Goal: Information Seeking & Learning: Compare options

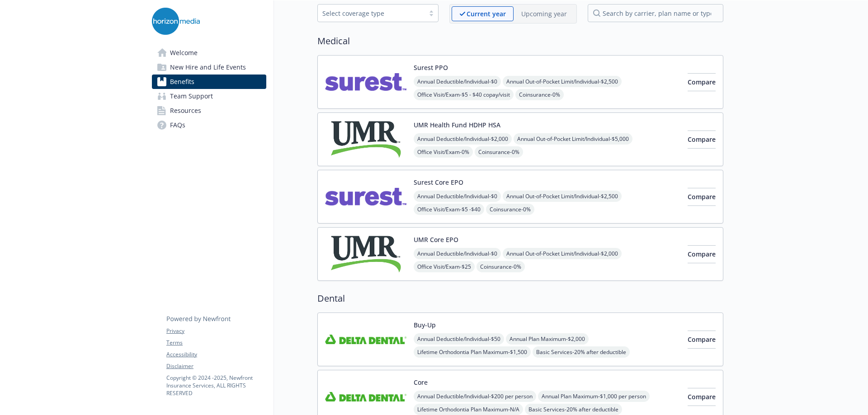
scroll to position [90, 0]
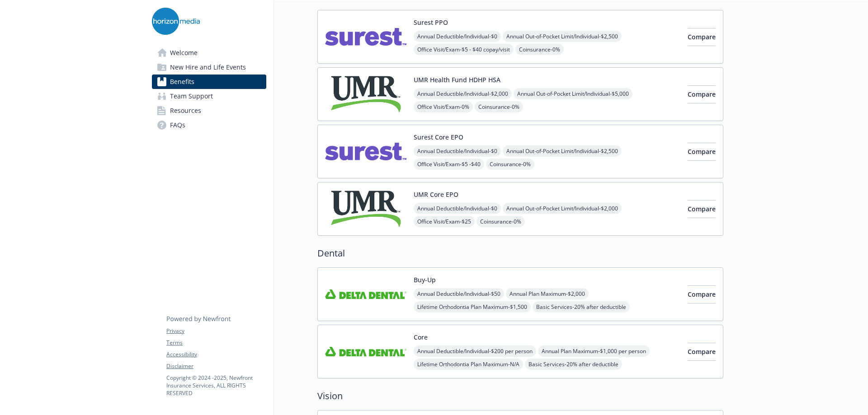
click at [199, 99] on span "Team Support" at bounding box center [191, 96] width 43 height 14
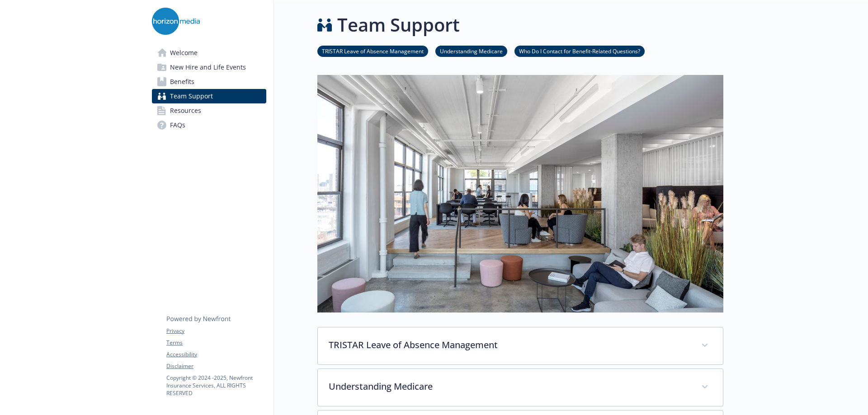
click at [183, 54] on span "Welcome" at bounding box center [184, 53] width 28 height 14
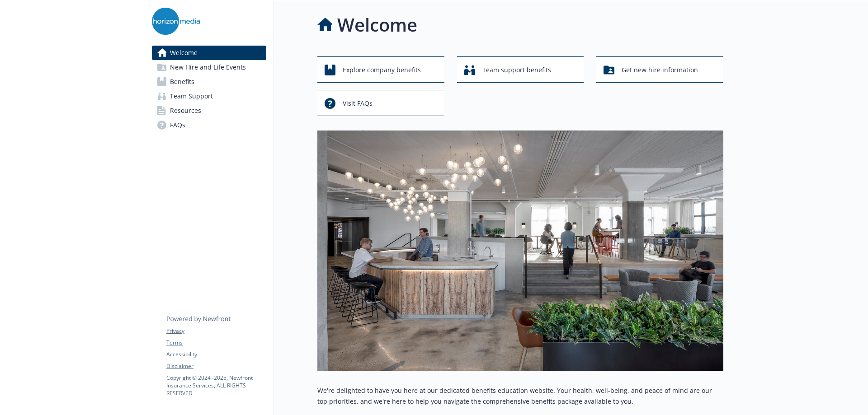
click at [170, 83] on link "Benefits" at bounding box center [209, 82] width 114 height 14
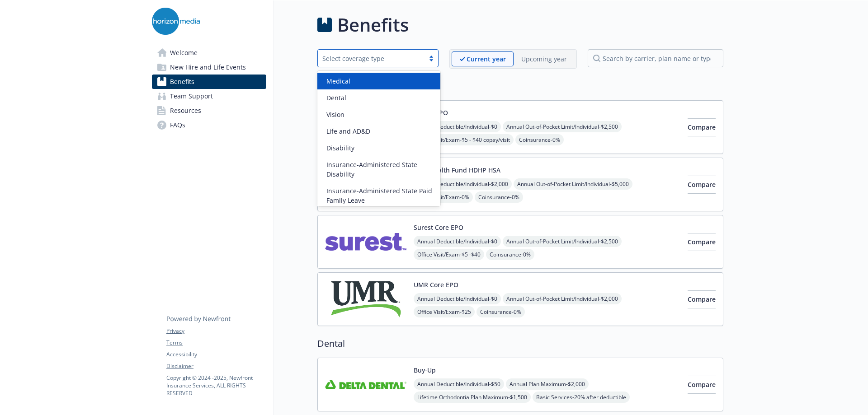
click at [433, 64] on div "Select coverage type" at bounding box center [377, 58] width 121 height 18
click at [399, 76] on div "Medical" at bounding box center [379, 80] width 112 height 9
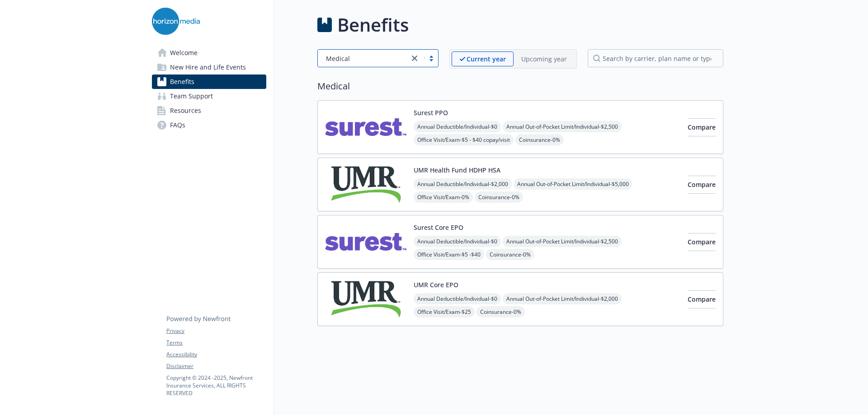
click at [362, 181] on img at bounding box center [365, 184] width 81 height 38
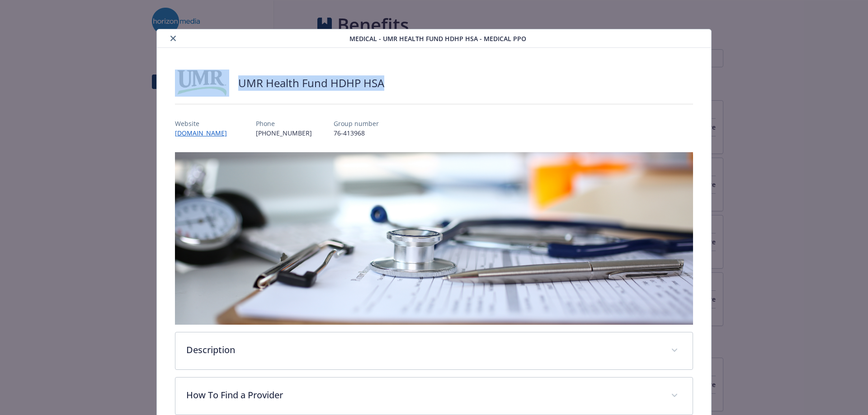
drag, startPoint x: 537, startPoint y: 39, endPoint x: 530, endPoint y: 76, distance: 37.8
drag, startPoint x: 335, startPoint y: 41, endPoint x: 333, endPoint y: 55, distance: 14.7
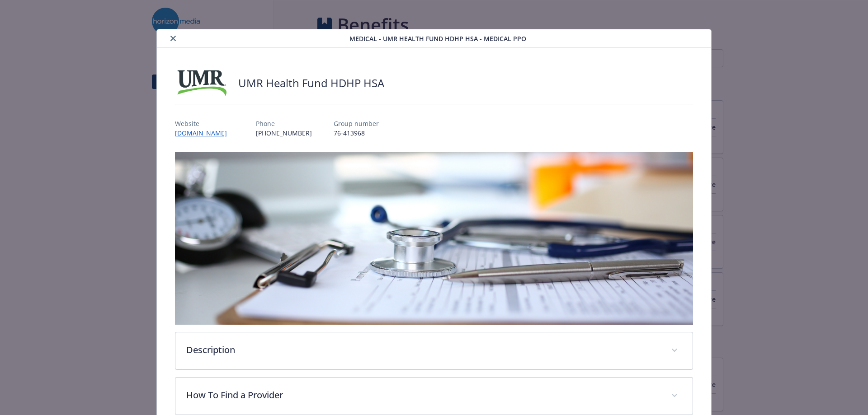
click at [173, 39] on icon "close" at bounding box center [172, 38] width 5 height 5
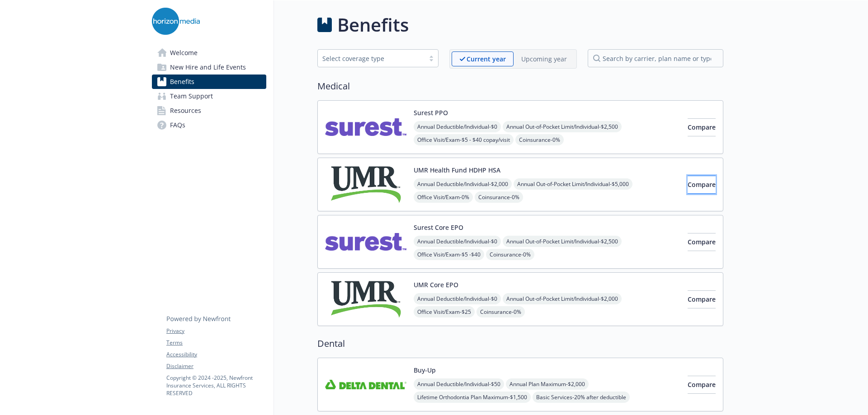
click at [707, 180] on button "Compare" at bounding box center [702, 185] width 28 height 18
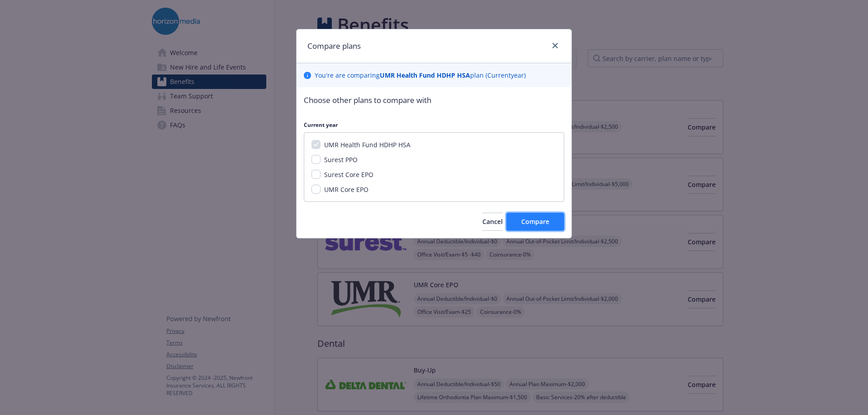
click at [556, 216] on button "Compare" at bounding box center [535, 222] width 58 height 18
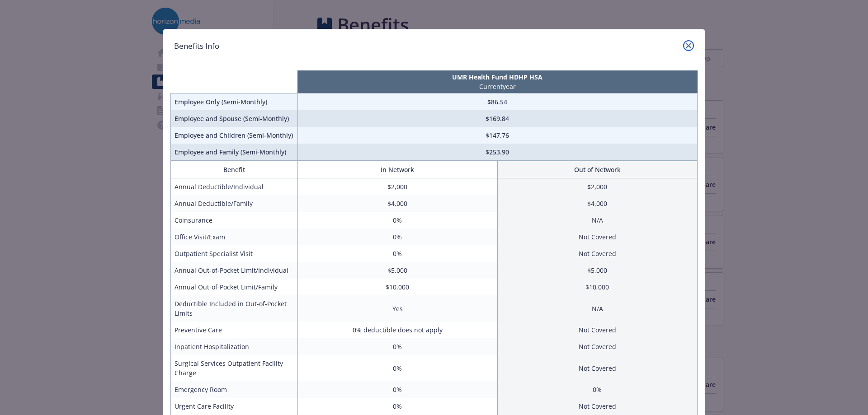
click at [686, 45] on icon "close" at bounding box center [688, 45] width 5 height 5
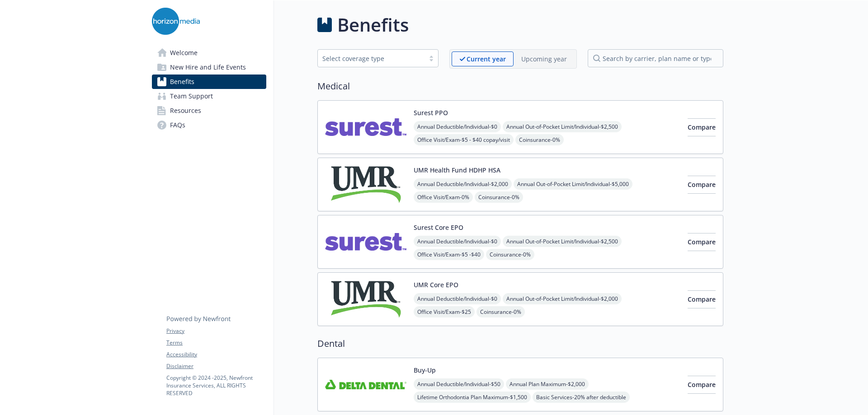
click at [383, 173] on img at bounding box center [365, 184] width 81 height 38
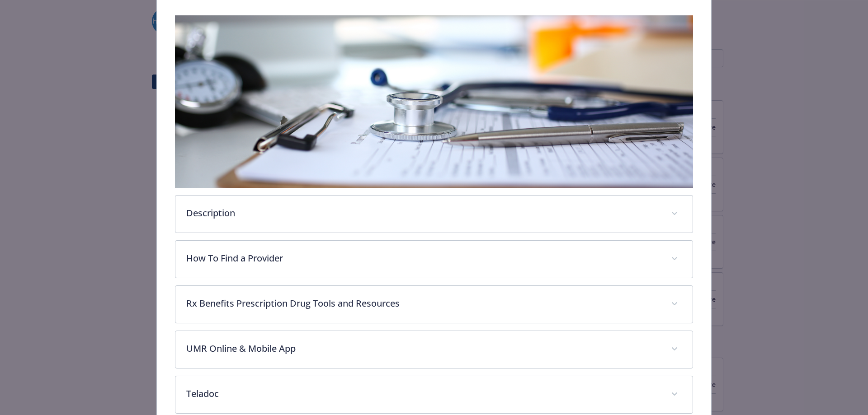
scroll to position [181, 0]
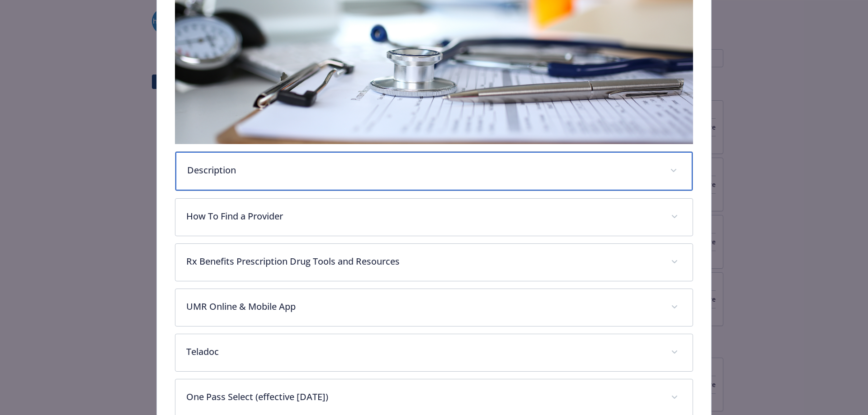
click at [430, 165] on span "details for plan Medical - UMR Health Fund HDHP HSA - Medical PPO" at bounding box center [673, 171] width 14 height 14
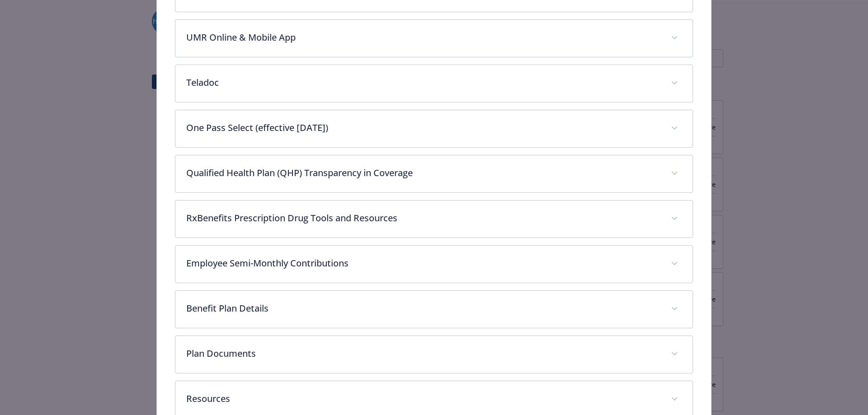
scroll to position [633, 0]
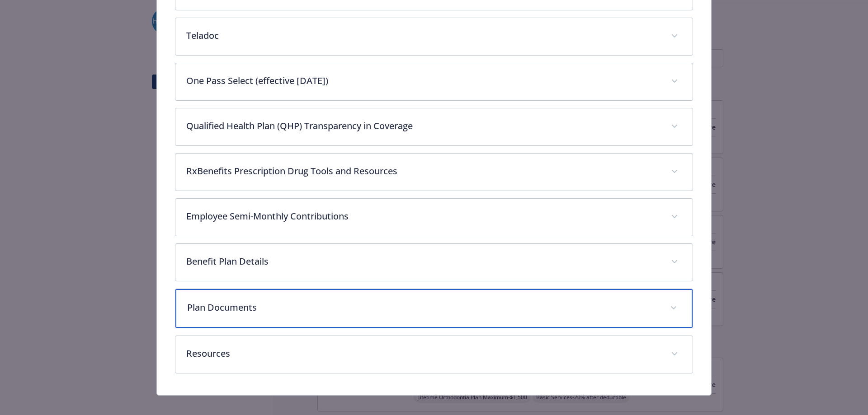
click at [237, 180] on p "Plan Documents" at bounding box center [423, 308] width 472 height 14
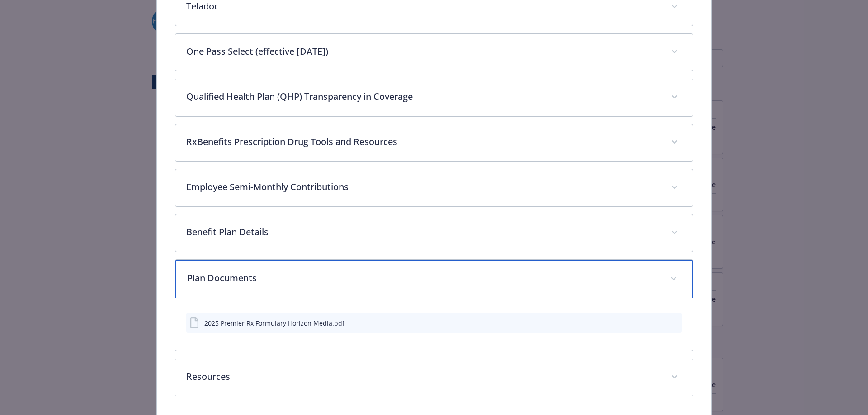
scroll to position [676, 0]
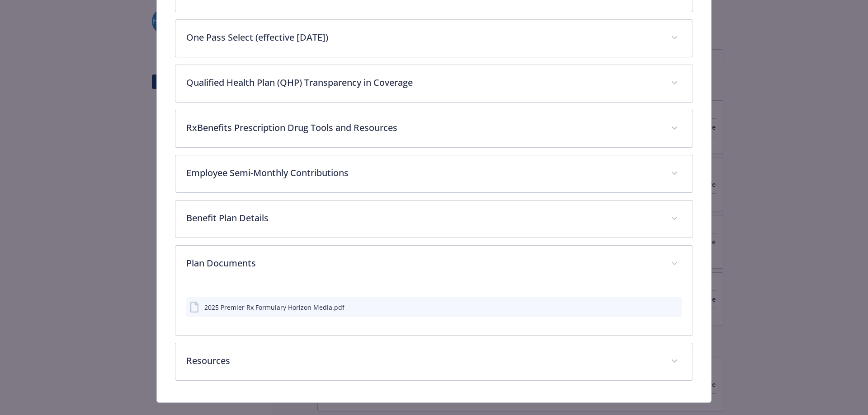
click at [430, 180] on icon "download file" at bounding box center [658, 306] width 7 height 7
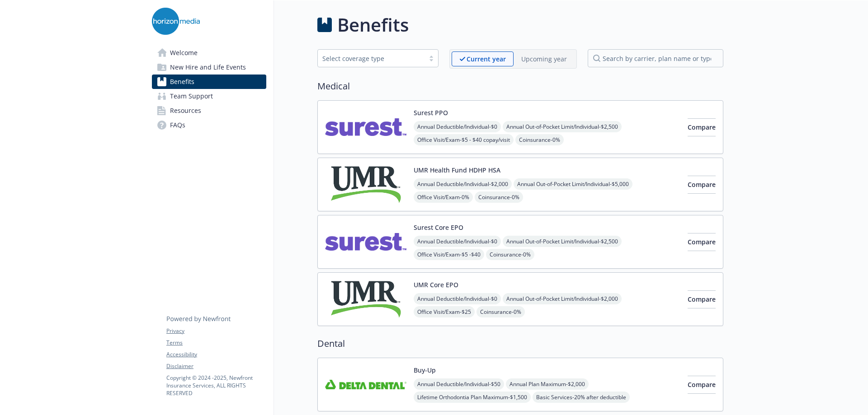
click at [179, 108] on span "Resources" at bounding box center [185, 111] width 31 height 14
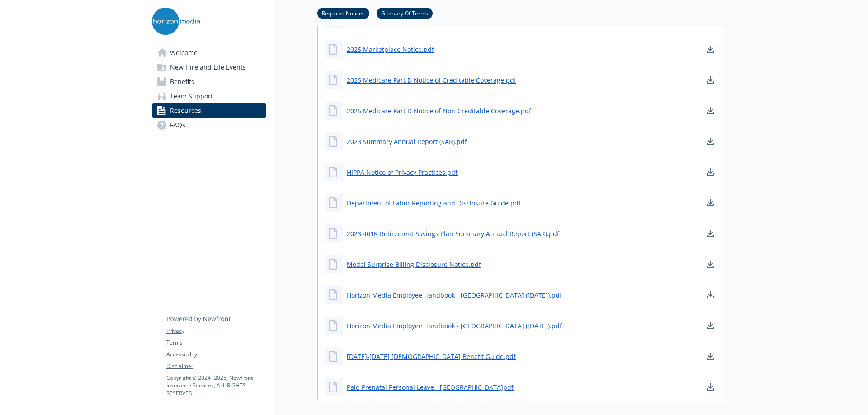
scroll to position [497, 0]
click at [179, 80] on span "Benefits" at bounding box center [182, 82] width 24 height 14
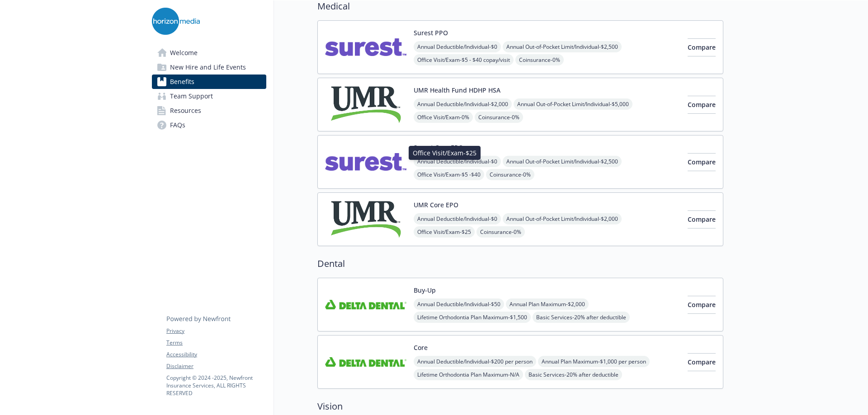
scroll to position [45, 0]
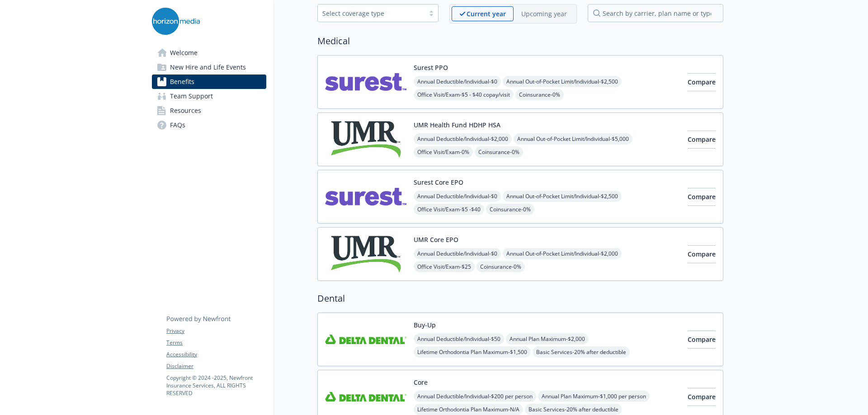
click at [374, 131] on img at bounding box center [365, 139] width 81 height 38
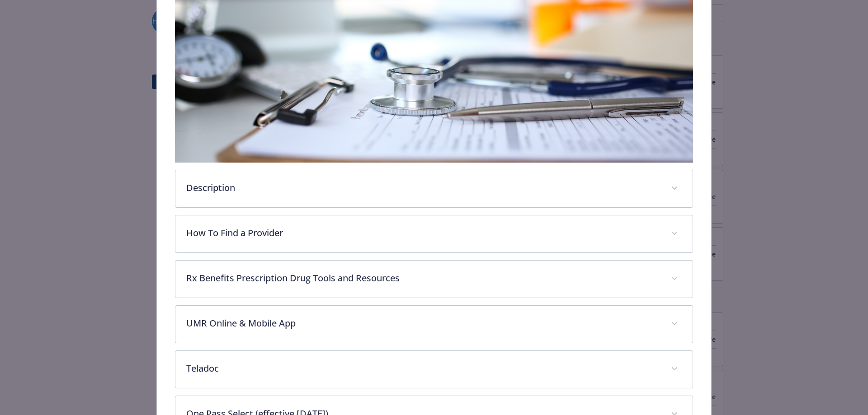
scroll to position [163, 0]
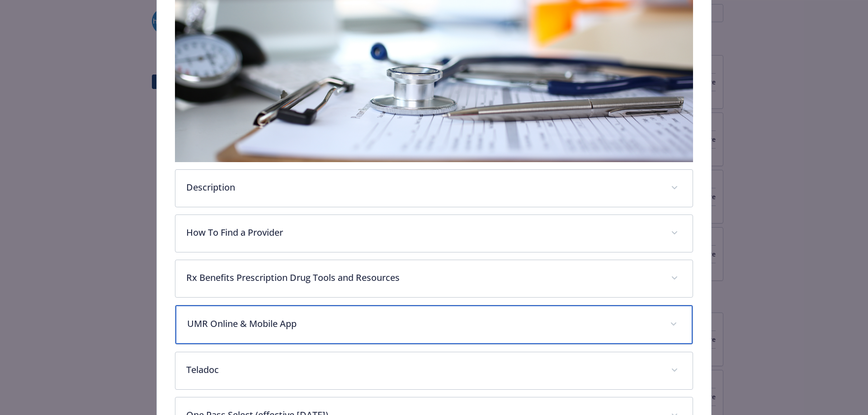
click at [430, 180] on div "UMR Online & Mobile App" at bounding box center [434, 325] width 518 height 39
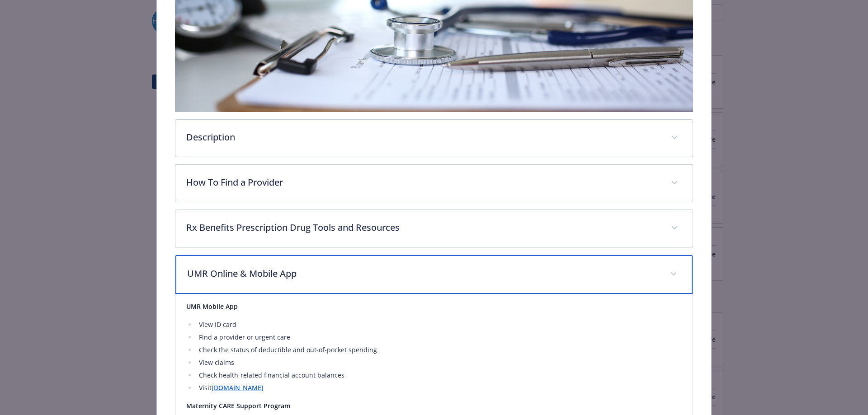
scroll to position [208, 0]
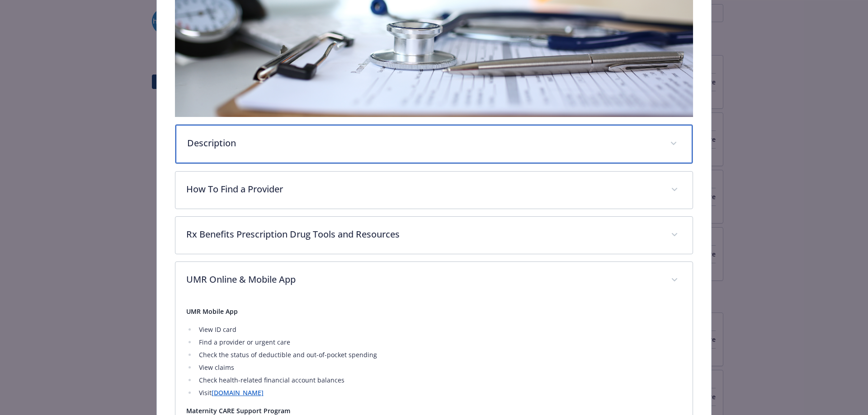
click at [430, 135] on div "Description" at bounding box center [434, 144] width 518 height 39
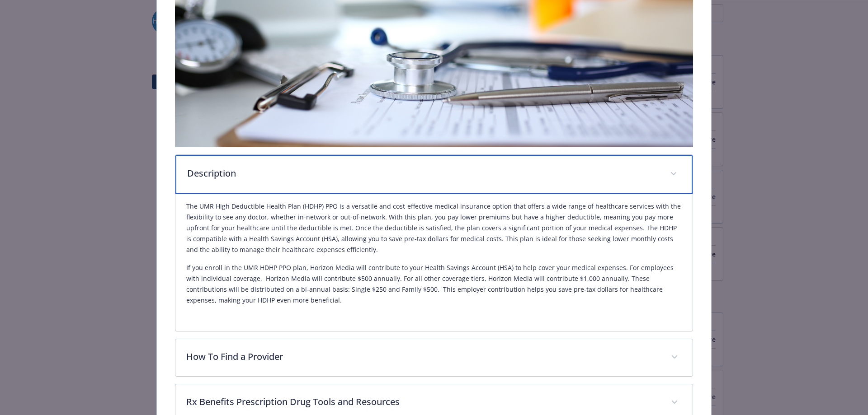
scroll to position [0, 0]
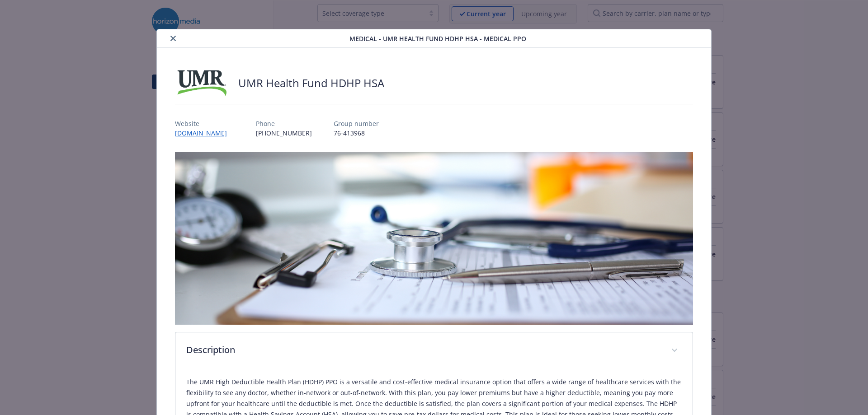
click at [174, 38] on button "close" at bounding box center [173, 38] width 11 height 11
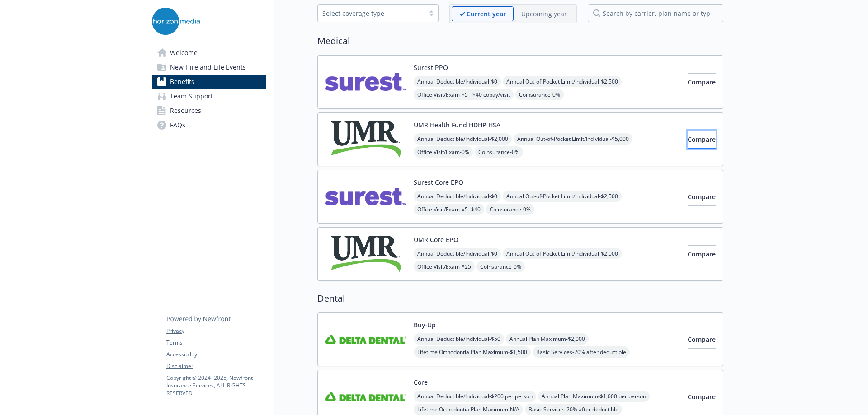
click at [430, 136] on button "Compare" at bounding box center [702, 140] width 28 height 18
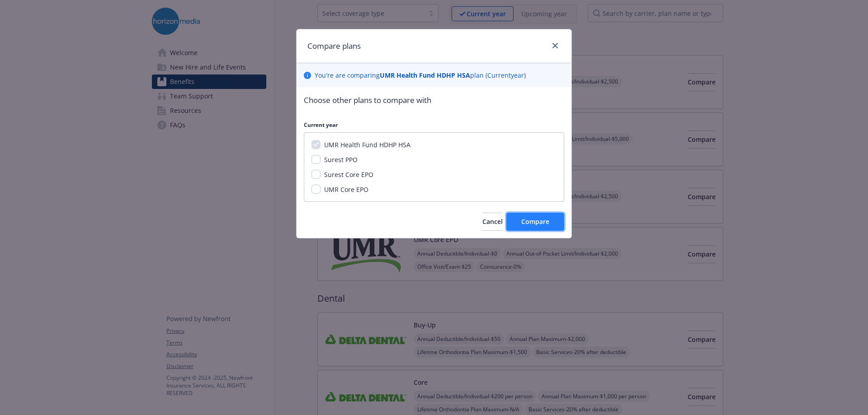
click at [430, 180] on span "Compare" at bounding box center [535, 221] width 28 height 9
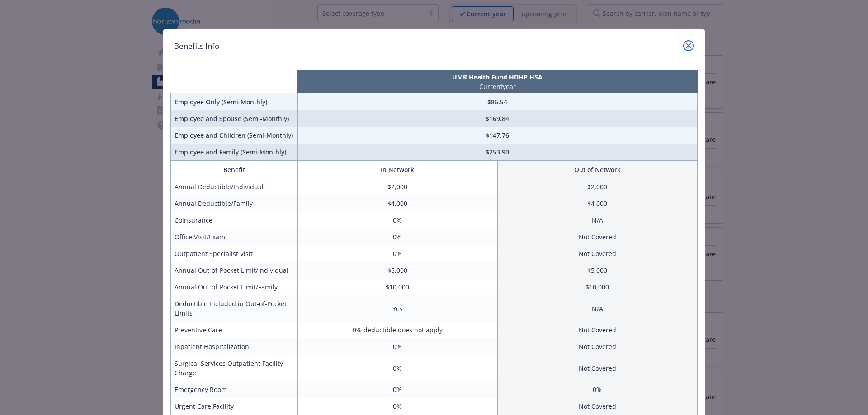
click at [430, 42] on link "close" at bounding box center [688, 45] width 11 height 11
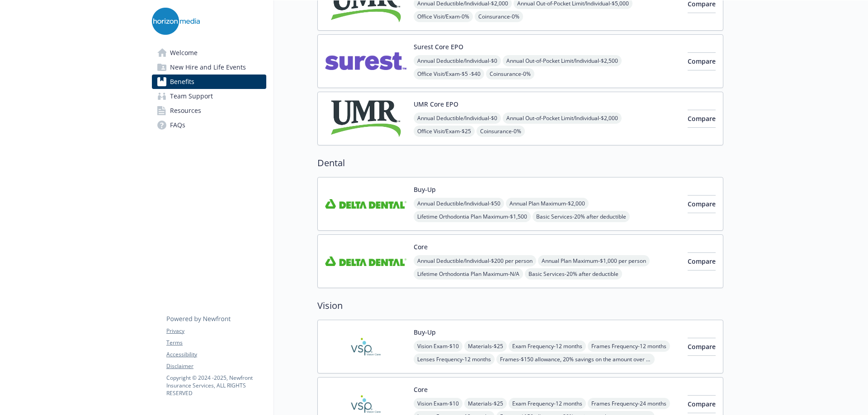
scroll to position [226, 0]
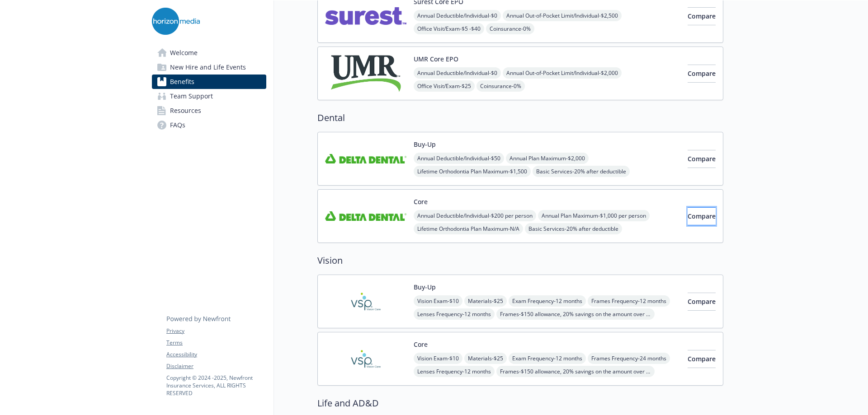
click at [430, 180] on button "Compare" at bounding box center [702, 216] width 28 height 18
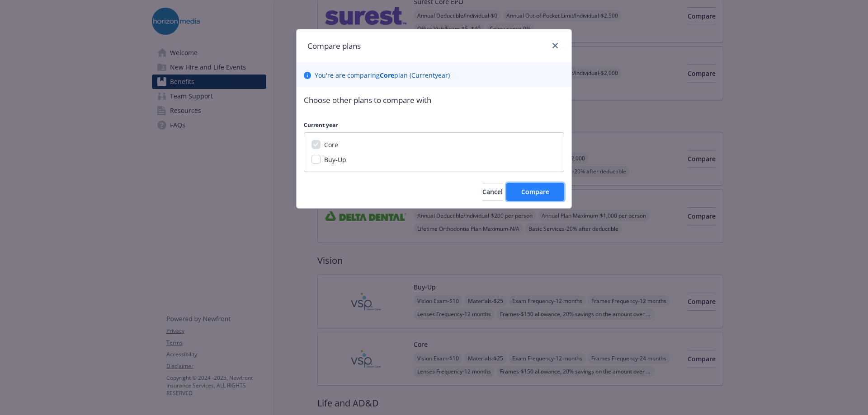
click at [430, 180] on span "Compare" at bounding box center [535, 192] width 28 height 9
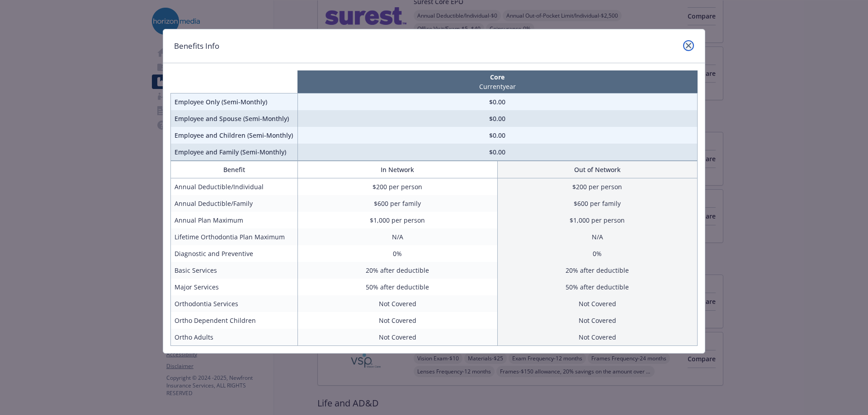
click at [430, 44] on link "close" at bounding box center [688, 45] width 11 height 11
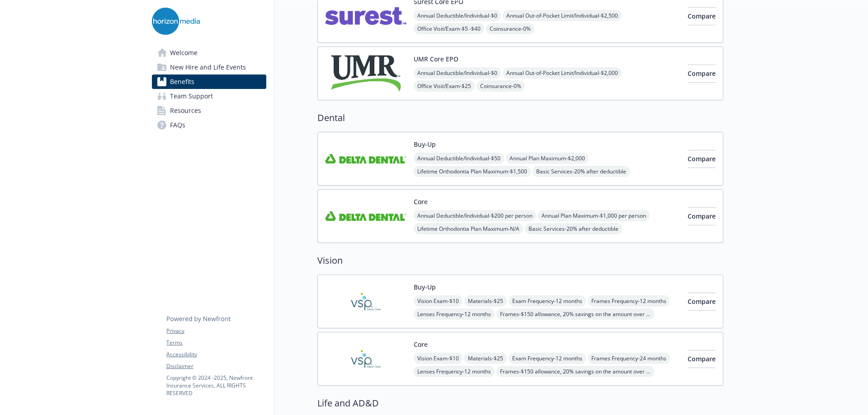
click at [352, 180] on div "Core Annual Deductible/Individual - $200 per person Annual Plan Maximum - $1,00…" at bounding box center [520, 216] width 406 height 54
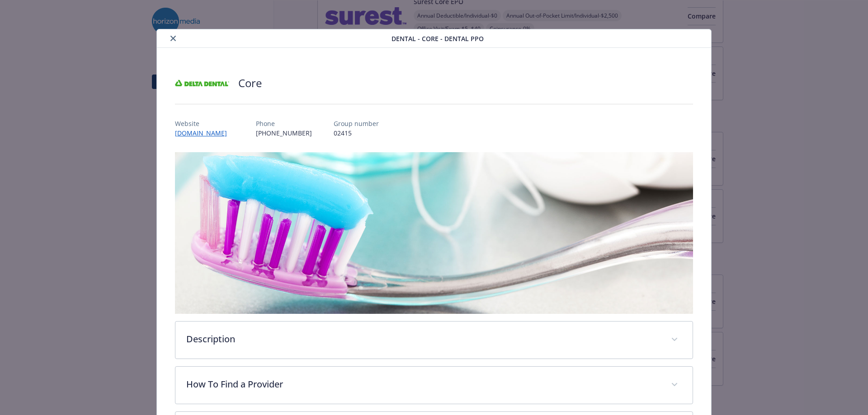
scroll to position [27, 0]
